Goal: Task Accomplishment & Management: Use online tool/utility

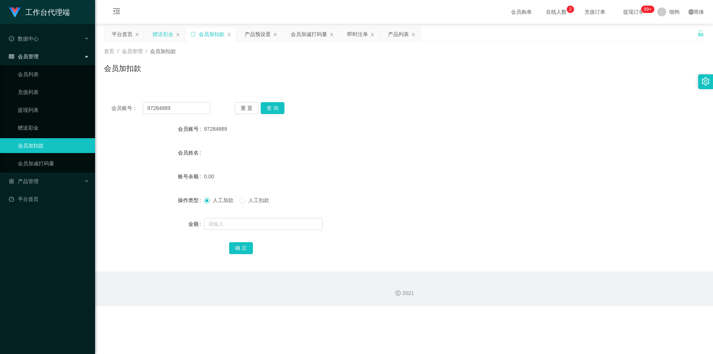
click at [164, 33] on div "赠送彩金" at bounding box center [163, 34] width 21 height 14
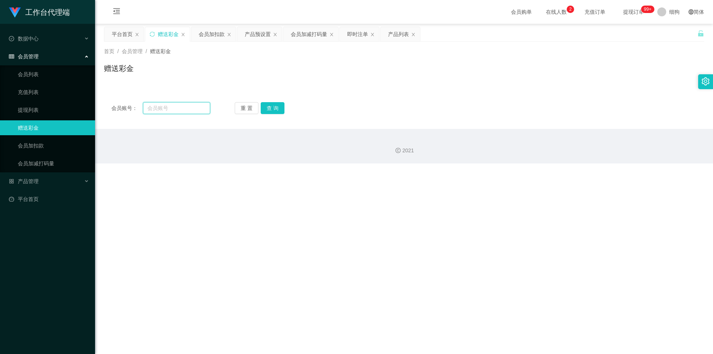
click at [175, 110] on input "text" at bounding box center [176, 108] width 67 height 12
click at [175, 109] on input "text" at bounding box center [176, 108] width 67 height 12
click at [214, 31] on div "会员加扣款" at bounding box center [212, 34] width 26 height 14
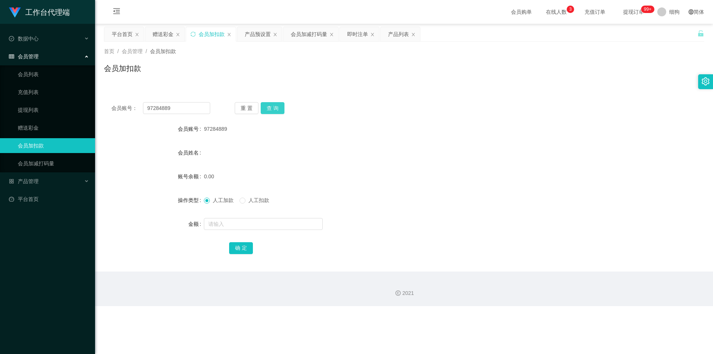
click at [269, 109] on button "查 询" at bounding box center [273, 108] width 24 height 12
click at [269, 109] on button "查 询" at bounding box center [277, 108] width 32 height 12
click at [269, 109] on div "重 置 查 询" at bounding box center [284, 108] width 99 height 12
click at [269, 109] on button "查 询" at bounding box center [273, 108] width 24 height 12
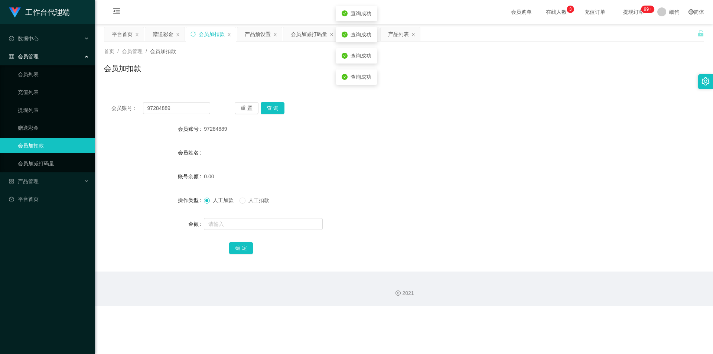
click at [307, 159] on div "会员姓名" at bounding box center [404, 152] width 600 height 15
click at [256, 174] on input "text" at bounding box center [263, 224] width 119 height 12
